Goal: Transaction & Acquisition: Download file/media

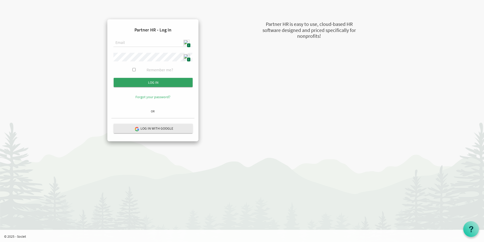
type input "admin@stepind.org"
click at [164, 83] on input "Log in" at bounding box center [153, 82] width 79 height 9
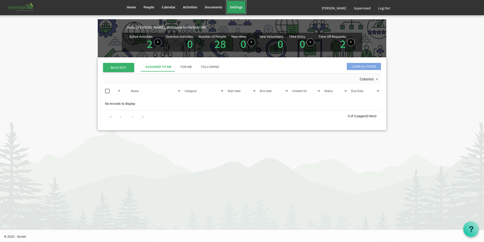
drag, startPoint x: 234, startPoint y: 7, endPoint x: 230, endPoint y: 21, distance: 14.9
click at [234, 7] on span "Settings" at bounding box center [236, 7] width 13 height 5
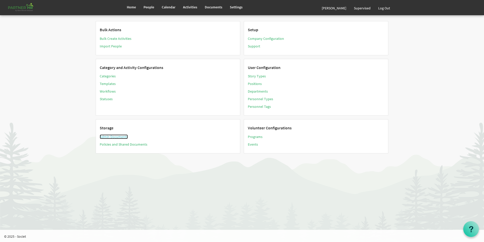
click at [112, 137] on link "Admin Documents" at bounding box center [114, 136] width 28 height 5
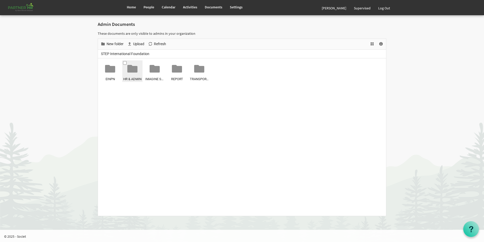
click at [135, 77] on span "HR & ADMIN" at bounding box center [132, 78] width 19 height 5
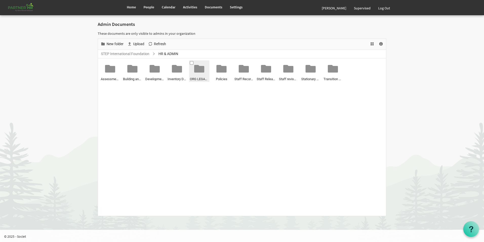
click at [195, 72] on div at bounding box center [199, 69] width 10 height 10
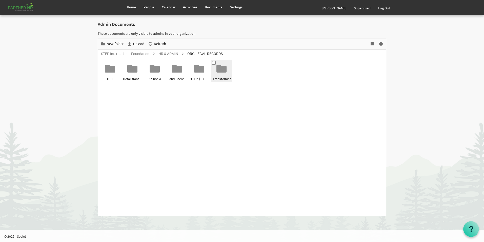
click at [223, 70] on div at bounding box center [221, 69] width 10 height 10
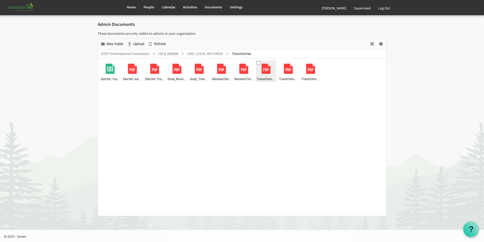
click at [263, 80] on span "Transformer Insepection Notice till 2025.pdf" at bounding box center [266, 78] width 19 height 5
click at [292, 77] on span "Transformer Inspection till 2025_Fees.pdf" at bounding box center [288, 78] width 19 height 5
click at [258, 63] on span at bounding box center [259, 63] width 4 height 4
click at [259, 63] on span at bounding box center [259, 63] width 4 height 4
click at [305, 64] on span at bounding box center [303, 63] width 4 height 4
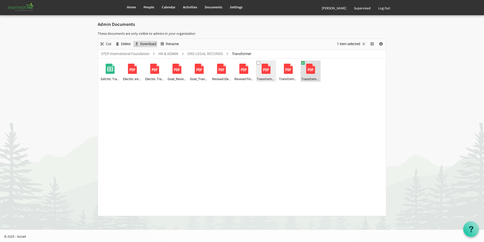
click at [144, 44] on span "Download" at bounding box center [148, 44] width 17 height 6
click at [386, 5] on link "Log Out" at bounding box center [383, 8] width 19 height 14
